Goal: Register for event/course

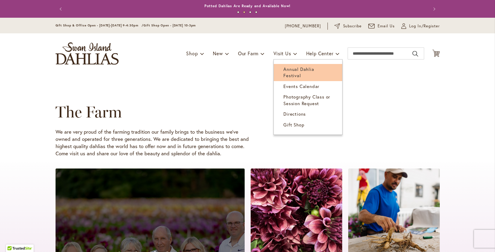
click at [297, 72] on link "Annual Dahlia Festival" at bounding box center [308, 72] width 68 height 17
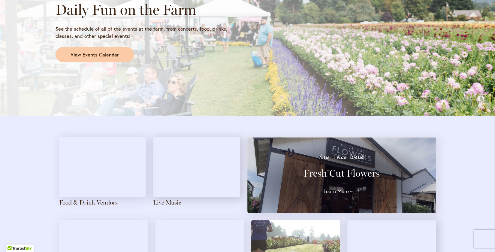
scroll to position [547, 0]
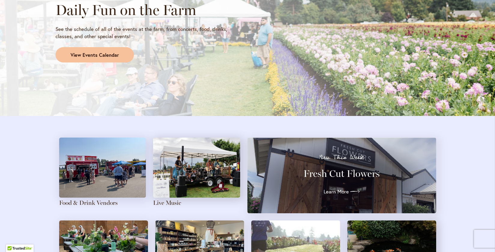
click at [114, 53] on span "View Events Calendar" at bounding box center [94, 55] width 48 height 7
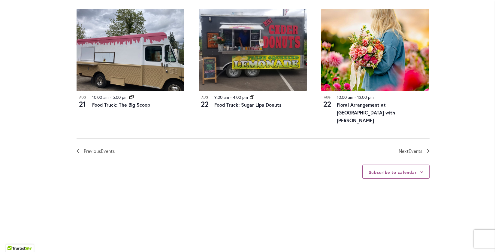
scroll to position [687, 0]
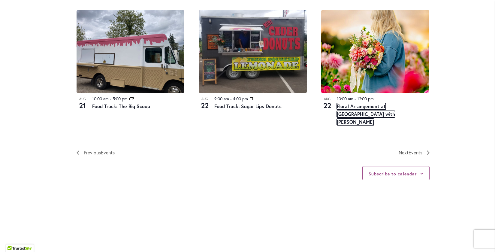
click at [367, 111] on link "Floral Arrangement at Swan Island Dahlias with Heather Schloe" at bounding box center [366, 114] width 58 height 22
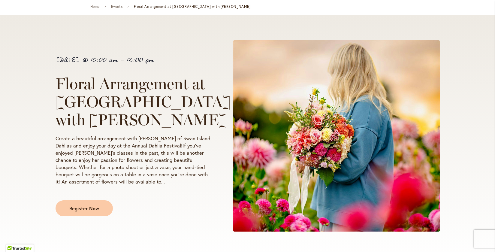
scroll to position [76, 0]
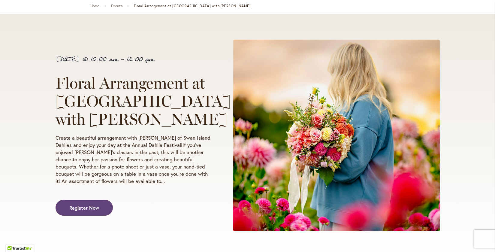
click at [97, 209] on span "Register Now" at bounding box center [84, 207] width 30 height 7
